Goal: Complete application form: Complete application form

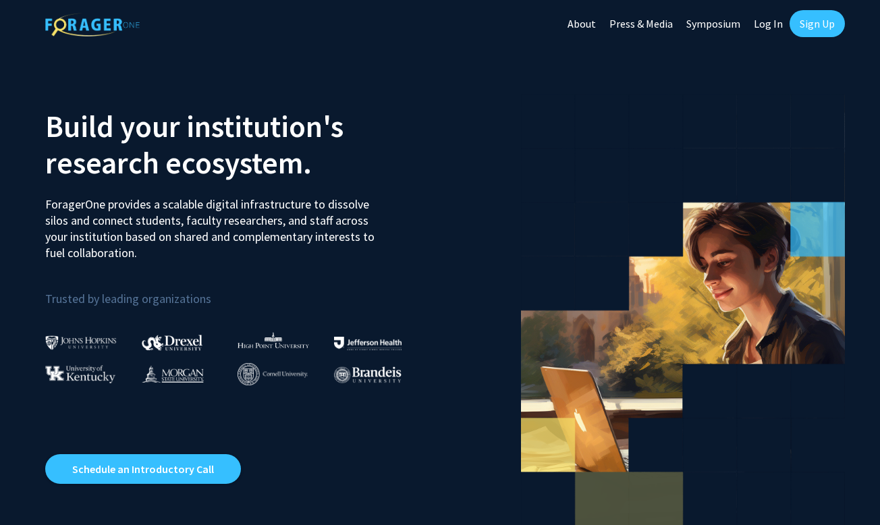
click at [772, 26] on link "Log In" at bounding box center [768, 23] width 42 height 47
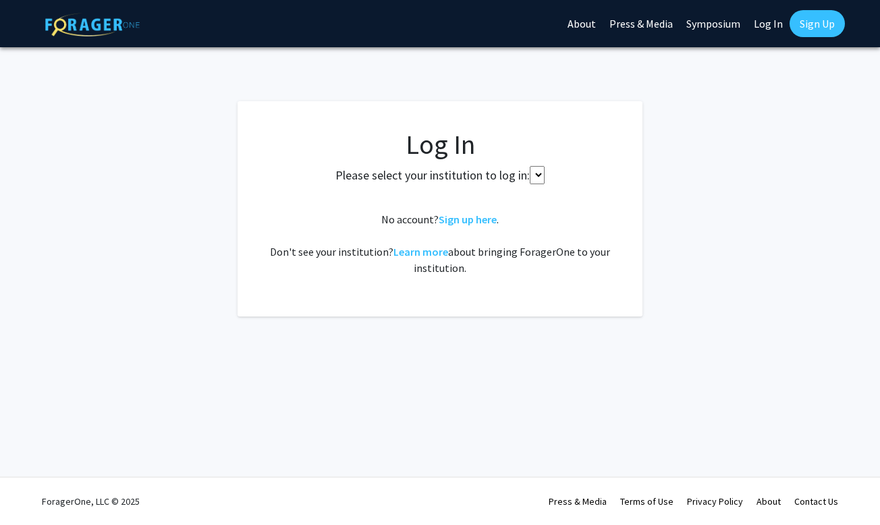
select select
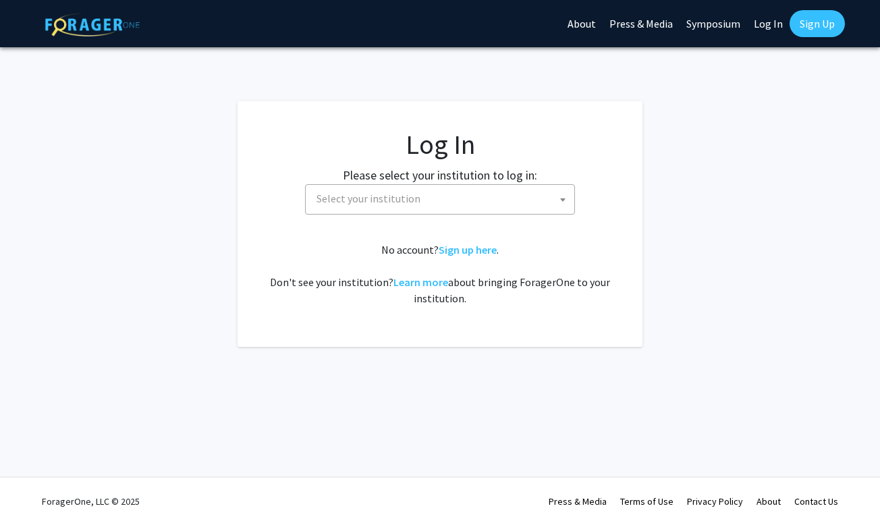
click at [457, 200] on span "Select your institution" at bounding box center [442, 199] width 263 height 28
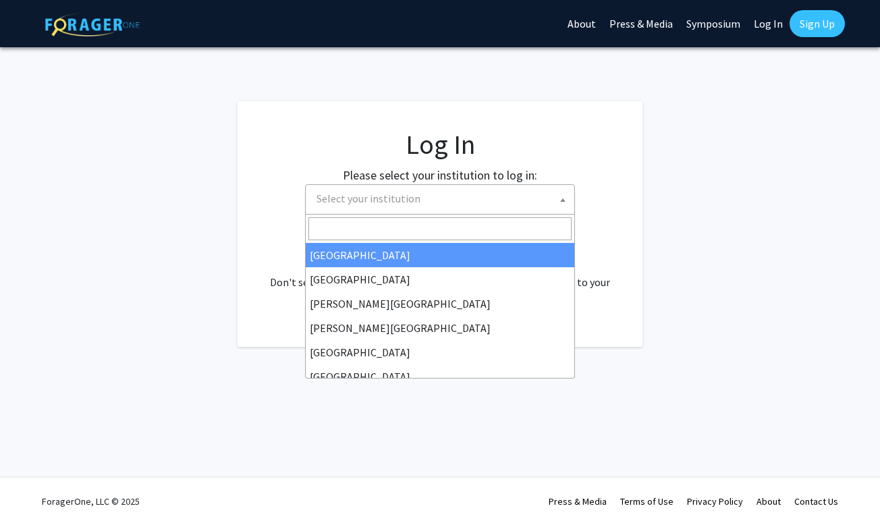
type input "i"
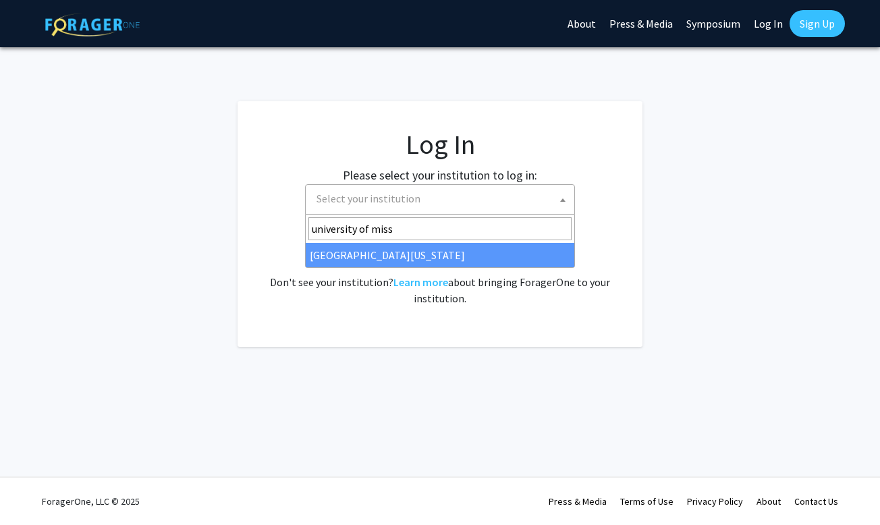
type input "university of miss"
select select "33"
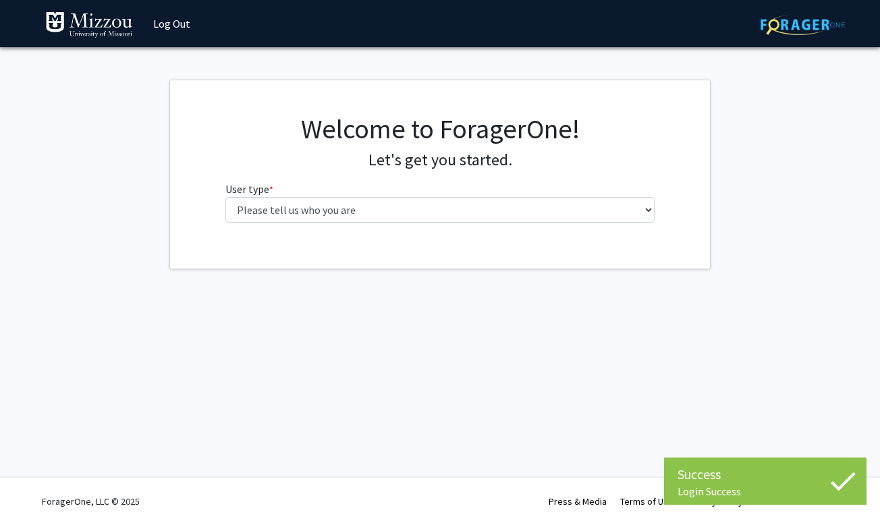
click at [428, 181] on fg-select "User type * required Please tell us who you are Undergraduate Student Master's …" at bounding box center [440, 202] width 430 height 42
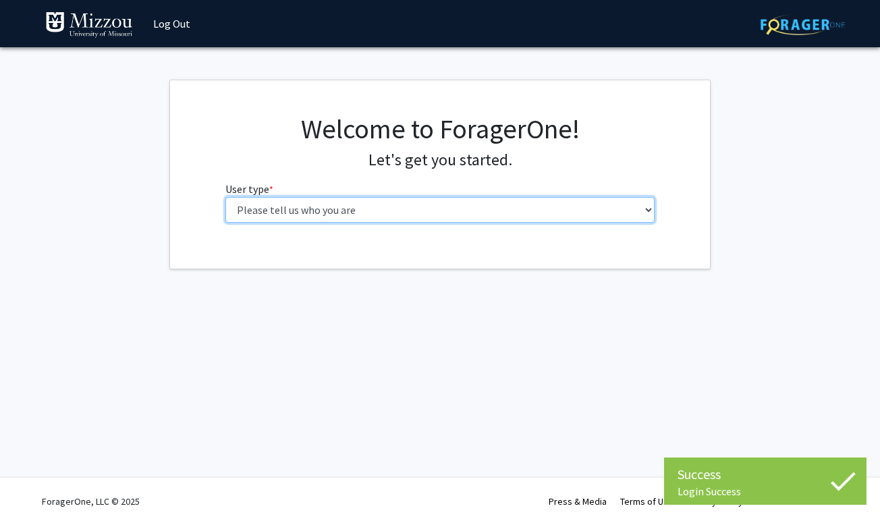
select select "5: faculty"
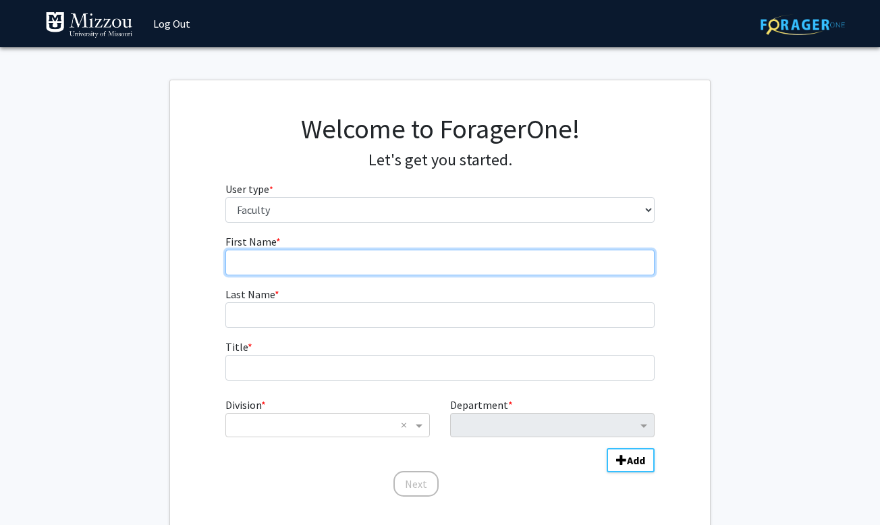
click at [422, 264] on input "First Name * required" at bounding box center [440, 263] width 430 height 26
type input "Raghda"
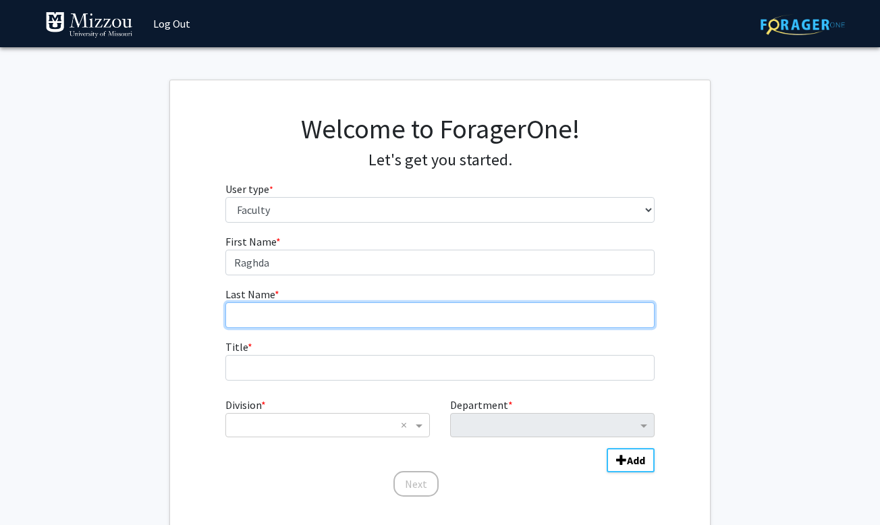
click at [371, 322] on input "Last Name * required" at bounding box center [440, 315] width 430 height 26
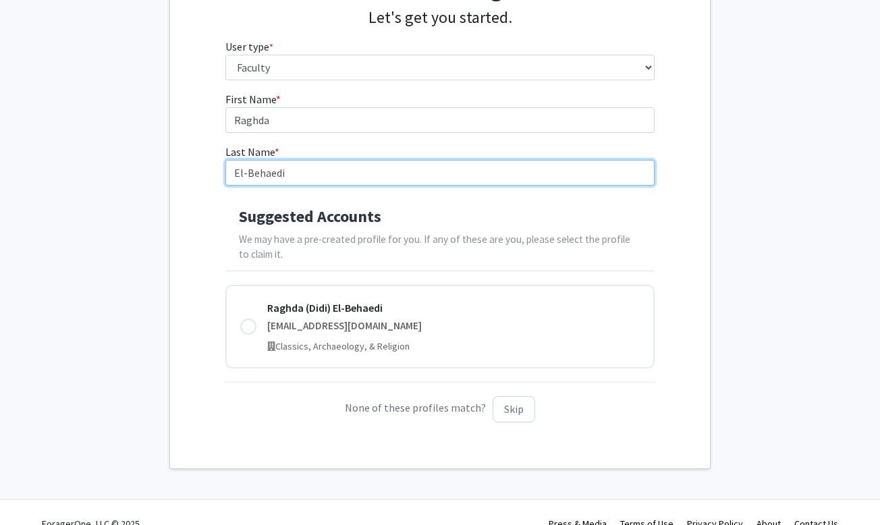
scroll to position [143, 0]
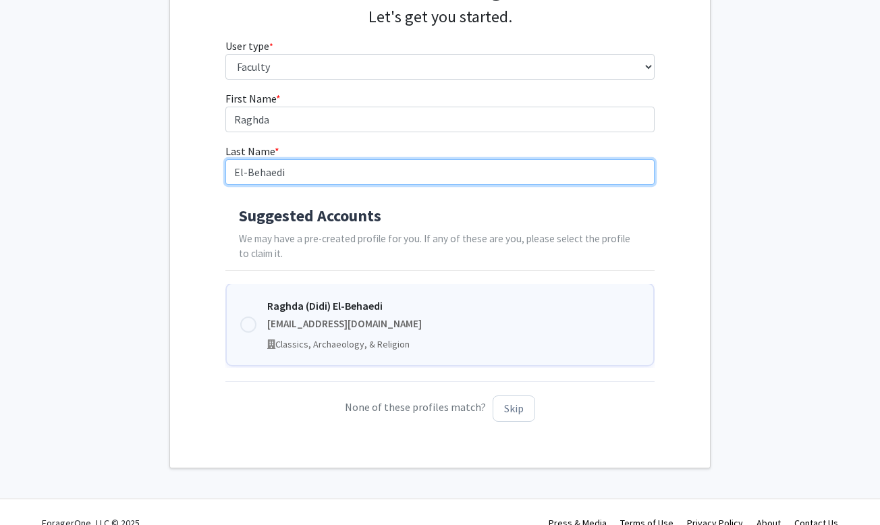
type input "El-Behaedi"
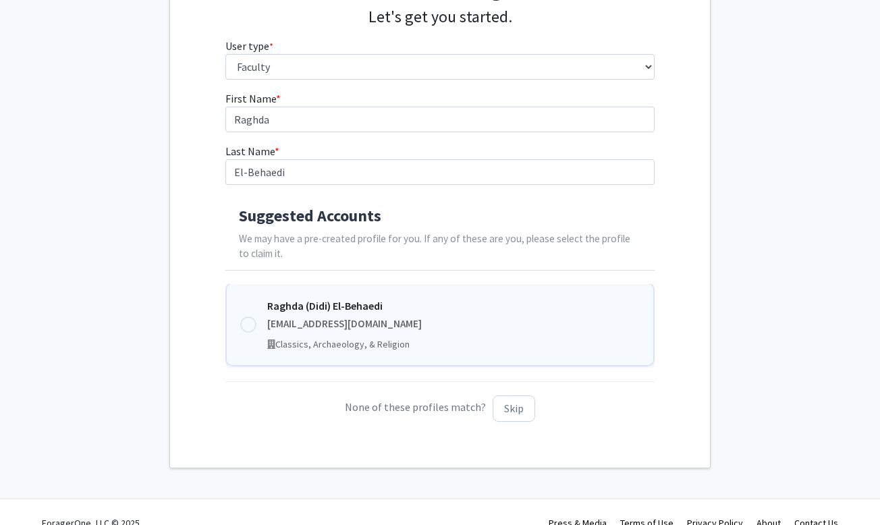
click at [266, 323] on div "Raghda (Didi) El-Behaedi el-behaedir@umsystem.edu Classics, Archaeology, & Reli…" at bounding box center [440, 325] width 430 height 84
type input "Raghda (Didi)"
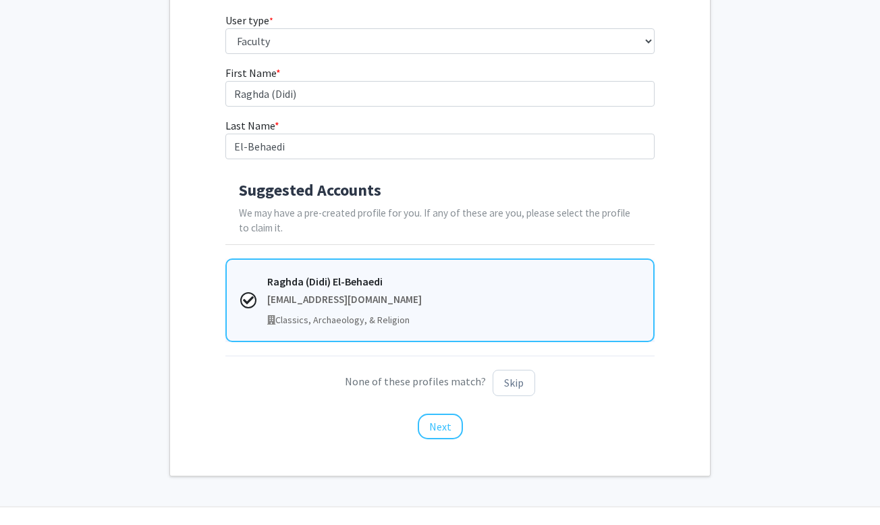
scroll to position [175, 0]
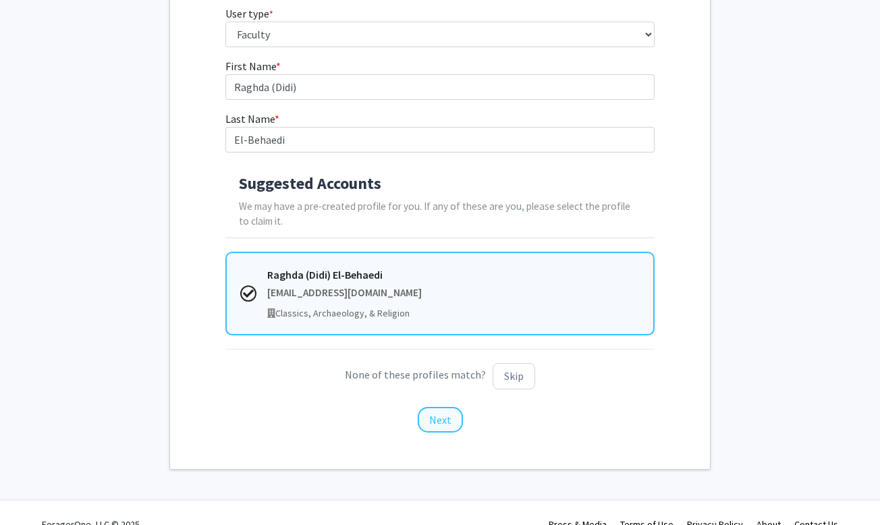
click at [441, 416] on button "Next" at bounding box center [440, 420] width 45 height 26
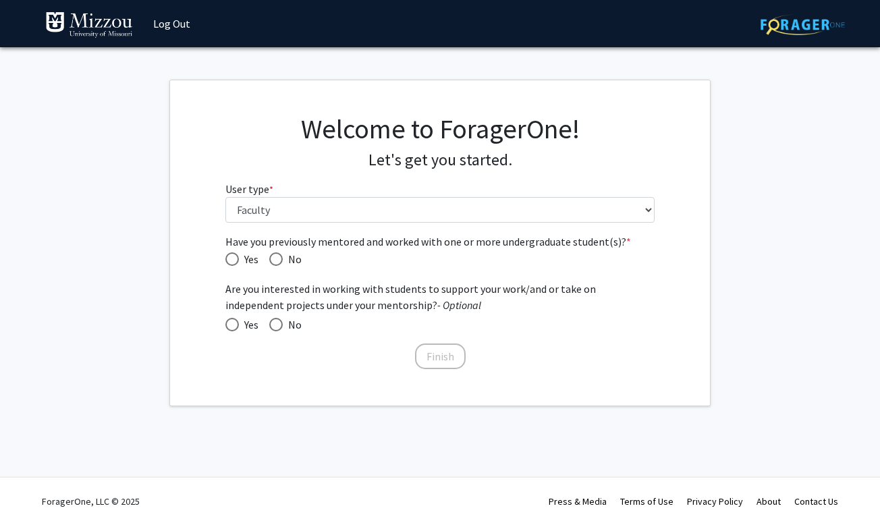
scroll to position [0, 0]
click at [275, 256] on span "Have you previously mentored and worked with one or more undergraduate student(…" at bounding box center [275, 258] width 13 height 13
click at [275, 256] on input "No" at bounding box center [275, 258] width 13 height 13
radio input "true"
click at [454, 360] on button "Finish" at bounding box center [440, 356] width 51 height 26
